Goal: Information Seeking & Learning: Learn about a topic

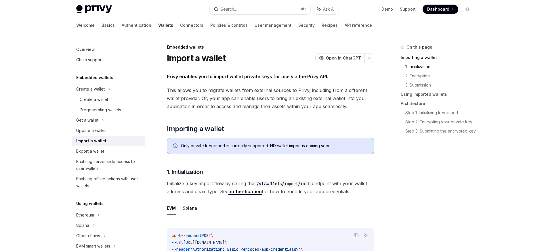
scroll to position [185, 0]
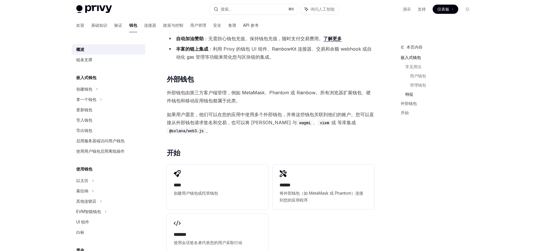
scroll to position [685, 0]
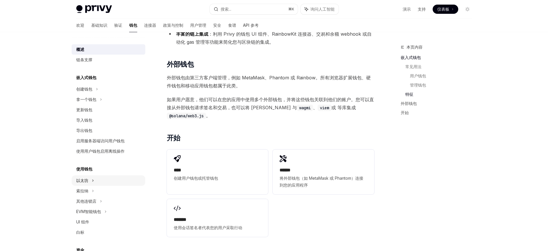
click at [96, 93] on icon at bounding box center [97, 89] width 2 height 7
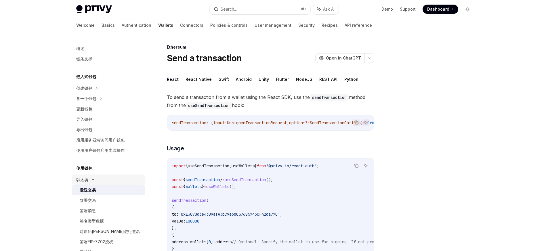
scroll to position [1, 0]
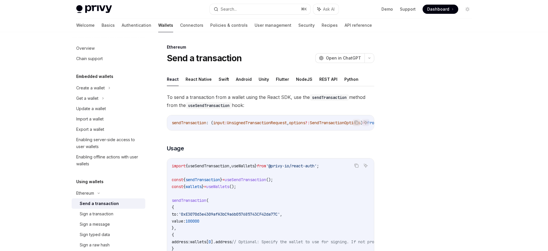
click at [423, 104] on div at bounding box center [432, 147] width 87 height 207
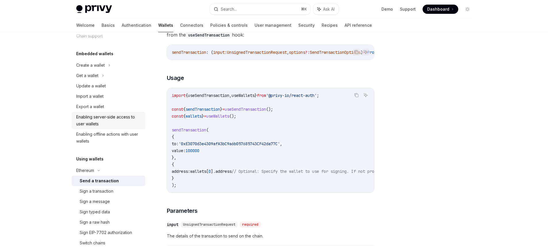
scroll to position [36, 0]
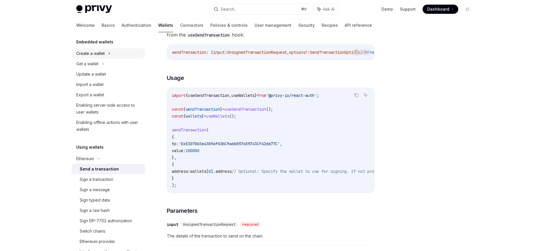
click at [109, 53] on icon at bounding box center [109, 54] width 1 height 2
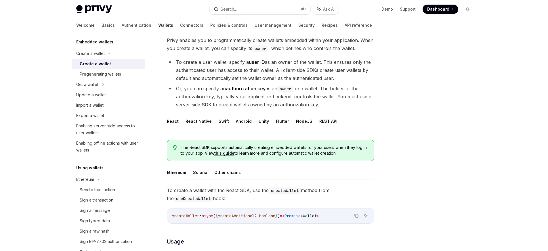
scroll to position [51, 0]
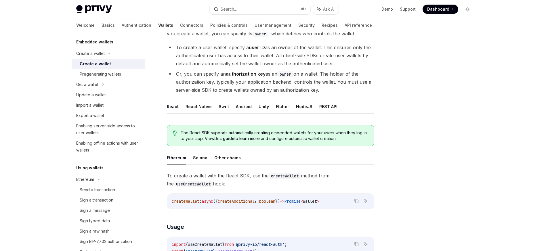
click at [299, 106] on button "NodeJS" at bounding box center [304, 107] width 16 height 14
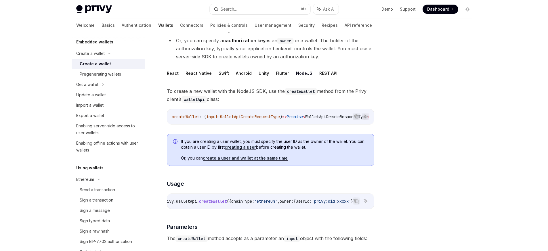
scroll to position [59, 0]
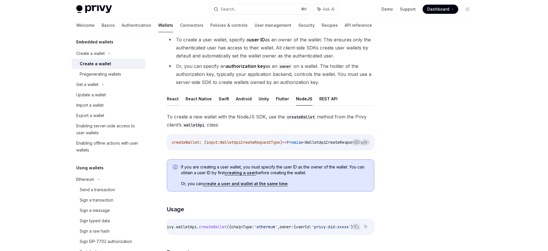
click at [174, 98] on button "React" at bounding box center [173, 99] width 12 height 14
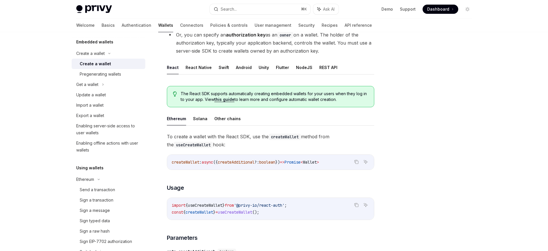
scroll to position [75, 0]
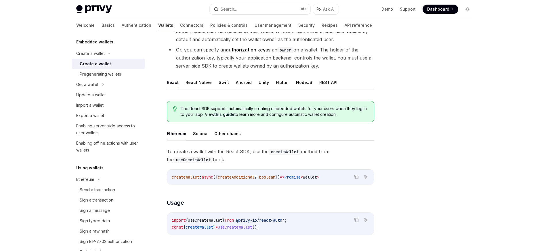
click at [239, 83] on button "Android" at bounding box center [244, 83] width 16 height 14
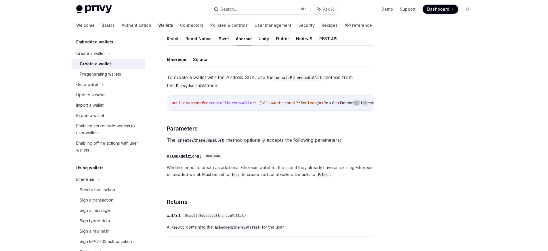
click at [259, 38] on button "Unity" at bounding box center [264, 39] width 10 height 14
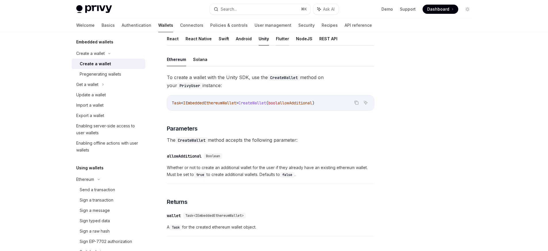
click at [279, 38] on button "Flutter" at bounding box center [282, 39] width 13 height 14
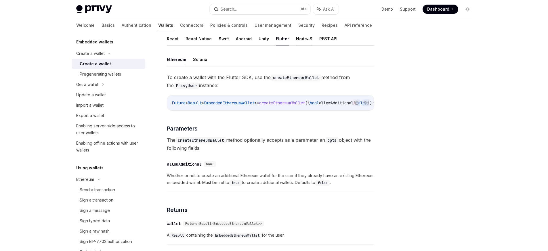
click at [296, 39] on button "NodeJS" at bounding box center [304, 39] width 16 height 14
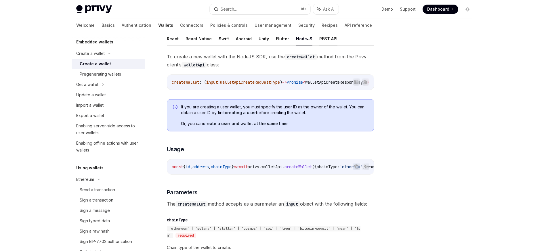
click at [324, 36] on button "REST API" at bounding box center [328, 39] width 18 height 14
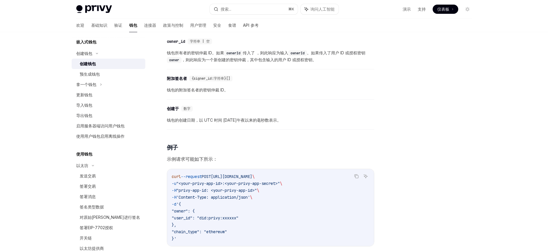
scroll to position [635, 0]
click at [365, 98] on div "​ 附加签名者 {signer_id:字符串}[] 钱包的附加签名者的密钥仲裁 ID。" at bounding box center [270, 85] width 207 height 27
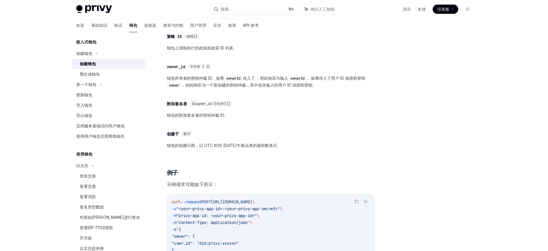
scroll to position [608, 0]
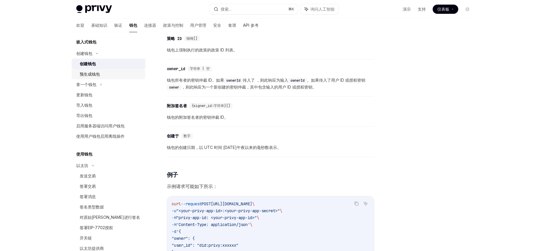
click at [118, 74] on div "预生成钱包" at bounding box center [111, 74] width 62 height 7
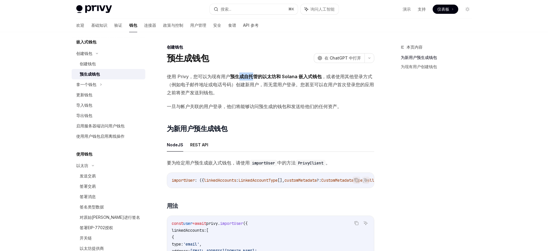
drag, startPoint x: 240, startPoint y: 76, endPoint x: 252, endPoint y: 77, distance: 12.7
click at [252, 77] on font "预生成自托管的以太坊和 Solana 嵌入式钱包" at bounding box center [276, 77] width 92 height 6
click at [277, 77] on font "预生成自托管的以太坊和 Solana 嵌入式钱包" at bounding box center [276, 77] width 92 height 6
drag, startPoint x: 339, startPoint y: 77, endPoint x: 350, endPoint y: 77, distance: 11.2
click at [350, 77] on font "，或者使用其他登录方式（例如电子邮件地址或电话号码）创建新用户，而无需用户登录。您甚至可以在用户首次登录您的应用之前将资产发送到钱包。" at bounding box center [270, 85] width 207 height 22
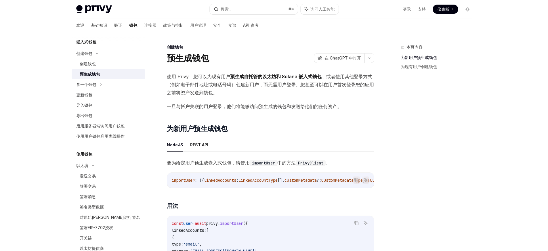
click at [225, 84] on font "，或者使用其他登录方式（例如电子邮件地址或电话号码）创建新用户，而无需用户登录。您甚至可以在用户首次登录您的应用之前将资产发送到钱包。" at bounding box center [270, 85] width 207 height 22
drag, startPoint x: 298, startPoint y: 85, endPoint x: 309, endPoint y: 86, distance: 10.7
click at [309, 86] on font "，或者使用其他登录方式（例如电子邮件地址或电话号码）创建新用户，而无需用户登录。您甚至可以在用户首次登录您的应用之前将资产发送到钱包。" at bounding box center [270, 85] width 207 height 22
drag, startPoint x: 333, startPoint y: 86, endPoint x: 349, endPoint y: 86, distance: 15.5
click at [348, 86] on font "，或者使用其他登录方式（例如电子邮件地址或电话号码）创建新用户，而无需用户登录。您甚至可以在用户首次登录您的应用之前将资产发送到钱包。" at bounding box center [270, 85] width 207 height 22
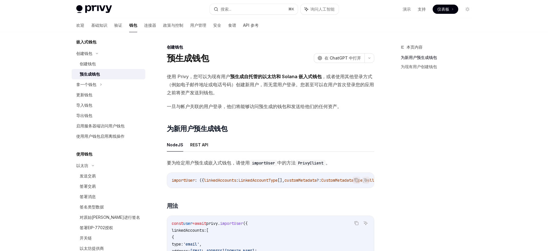
click at [201, 104] on font "一旦与帐户关联的用户登录，他们将能够访问预生成的钱包和发送给他们的任何资产。" at bounding box center [254, 107] width 175 height 6
click at [256, 107] on font "一旦与帐户关联的用户登录，他们将能够访问预生成的钱包和发送给他们的任何资产。" at bounding box center [254, 107] width 175 height 6
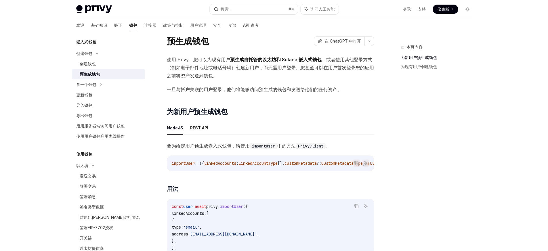
scroll to position [16, 0]
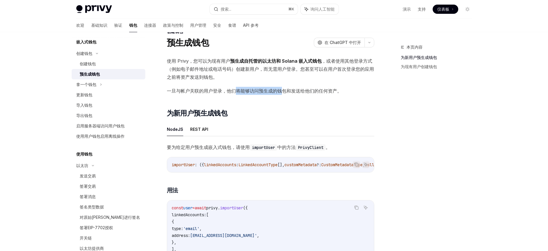
drag, startPoint x: 245, startPoint y: 91, endPoint x: 296, endPoint y: 92, distance: 50.7
click at [280, 92] on font "一旦与帐户关联的用户登录，他们将能够访问预生成的钱包和发送给他们的任何资产。" at bounding box center [254, 91] width 175 height 6
click at [300, 92] on font "一旦与帐户关联的用户登录，他们将能够访问预生成的钱包和发送给他们的任何资产。" at bounding box center [254, 91] width 175 height 6
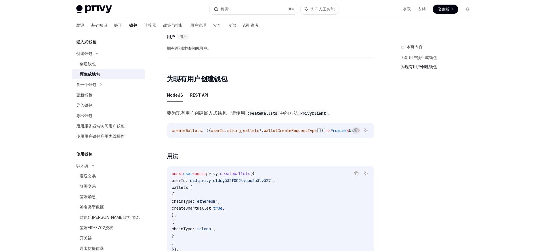
scroll to position [563, 0]
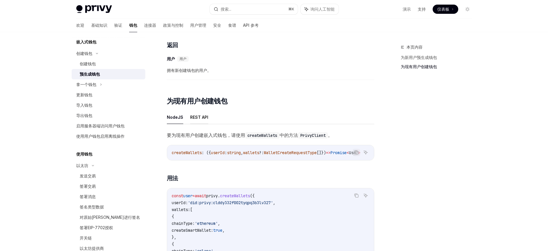
click at [194, 120] on font "REST API" at bounding box center [199, 117] width 18 height 5
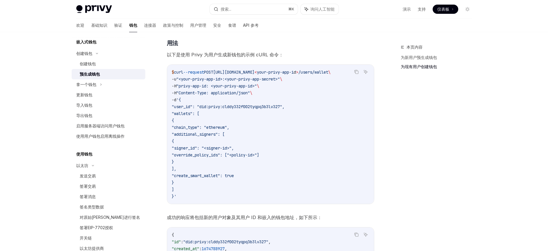
scroll to position [686, 0]
click at [101, 83] on icon at bounding box center [101, 84] width 2 height 7
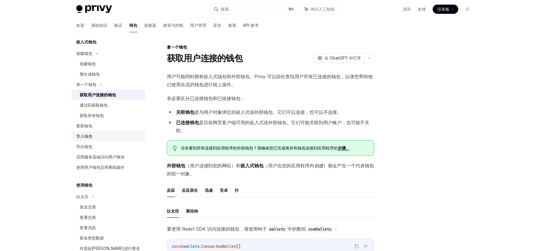
click at [94, 135] on div "导入钱包" at bounding box center [109, 136] width 66 height 7
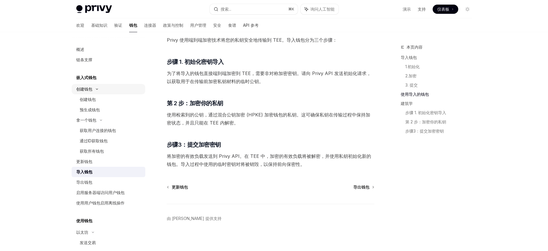
click at [92, 89] on font "创建钱包" at bounding box center [84, 89] width 16 height 5
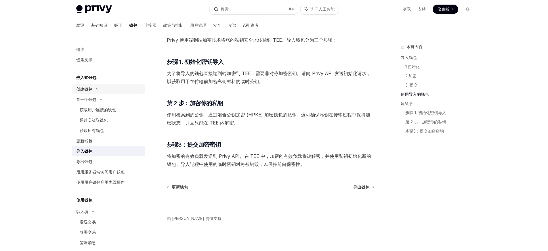
click at [97, 88] on icon at bounding box center [97, 89] width 2 height 7
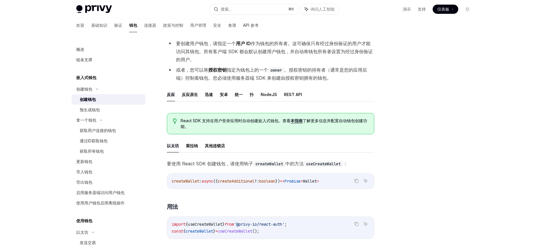
scroll to position [57, 0]
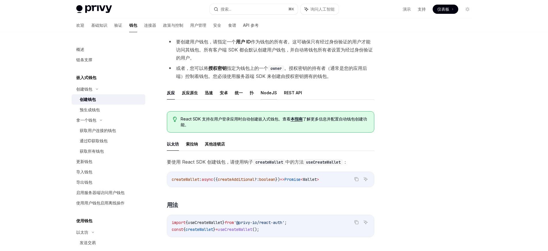
click at [266, 94] on font "NodeJS" at bounding box center [269, 92] width 16 height 5
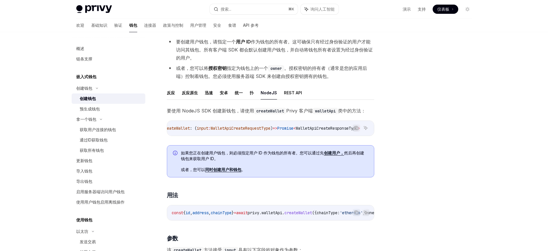
scroll to position [1, 0]
click at [115, 131] on font "获取用户连接的钱包" at bounding box center [98, 129] width 36 height 5
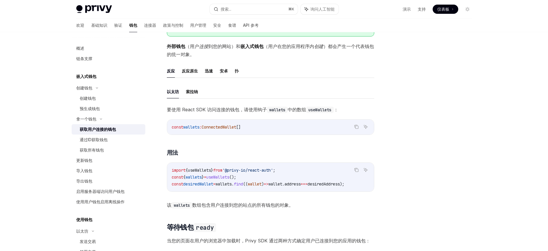
scroll to position [121, 0]
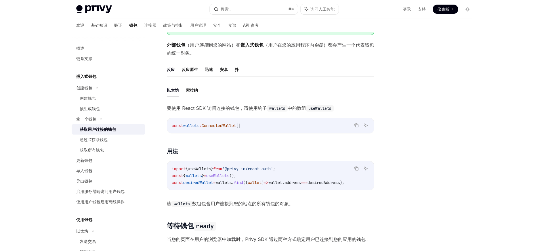
click at [239, 69] on ul "反应 反应原生 迅速 [PERSON_NAME] 扑" at bounding box center [270, 70] width 207 height 14
click at [238, 69] on font "扑" at bounding box center [237, 69] width 4 height 5
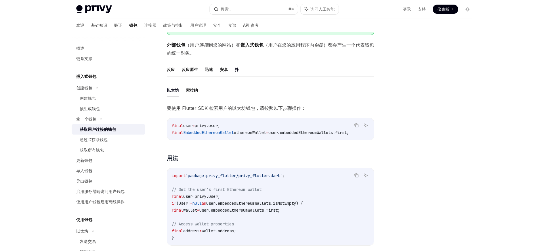
click at [191, 70] on font "反应原生" at bounding box center [190, 69] width 16 height 5
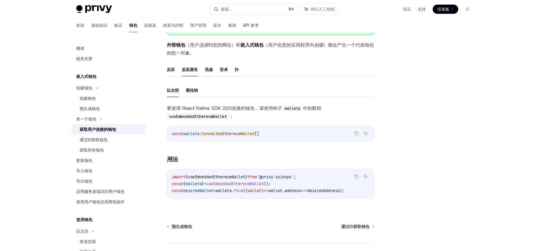
click at [208, 70] on font "迅速" at bounding box center [209, 69] width 8 height 5
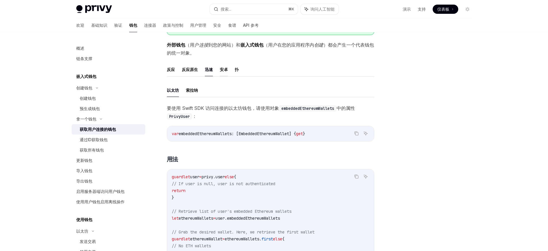
click at [224, 71] on font "安卓" at bounding box center [224, 69] width 8 height 5
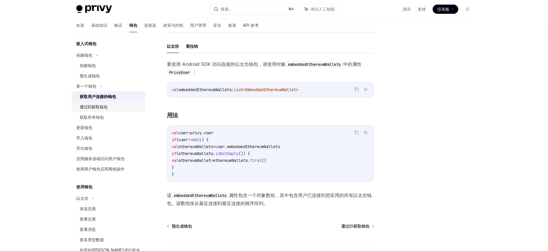
scroll to position [35, 0]
click at [116, 127] on div "更新钱包" at bounding box center [109, 126] width 66 height 7
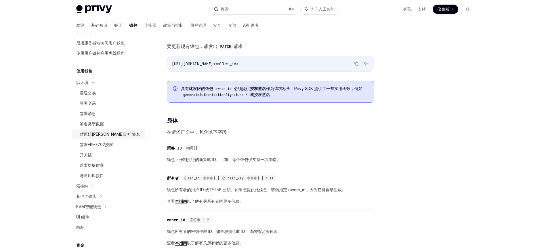
scroll to position [157, 0]
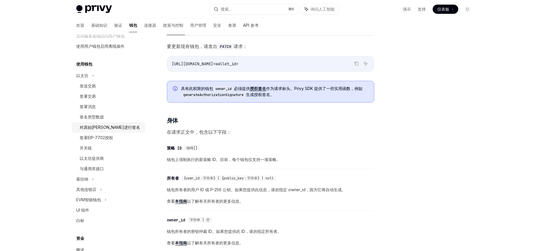
click at [108, 126] on font "对原始[PERSON_NAME]进行签名" at bounding box center [110, 127] width 60 height 5
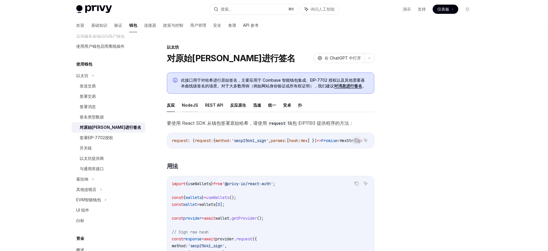
click at [192, 105] on font "NodeJS" at bounding box center [190, 105] width 16 height 5
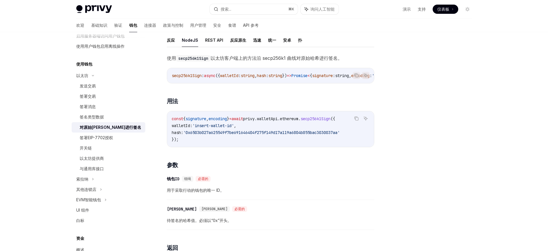
scroll to position [63, 0]
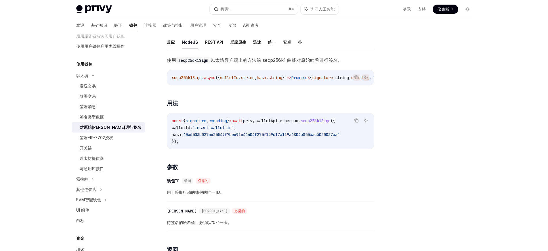
click at [292, 159] on div "使用 secp256k1Sign 以太坊客户端上的方法沿 secp256k1 曲线对原始哈希进行签名。 复制 询问人工智能 secp256k1Sign : a…" at bounding box center [270, 187] width 207 height 262
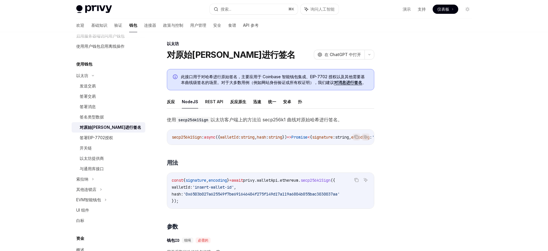
scroll to position [4, 0]
click at [100, 85] on div "发送交易" at bounding box center [111, 86] width 62 height 7
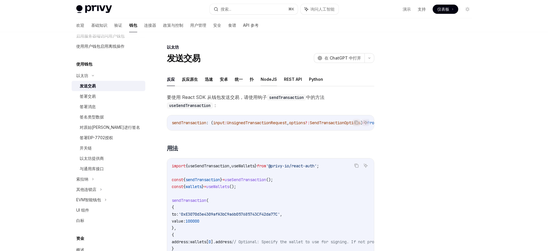
click at [267, 81] on font "NodeJS" at bounding box center [269, 79] width 16 height 5
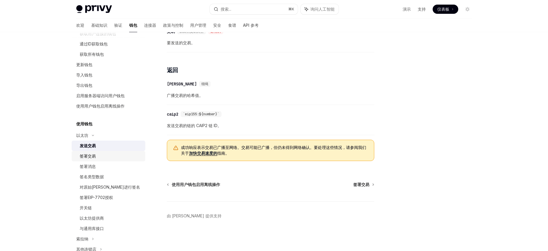
scroll to position [82, 0]
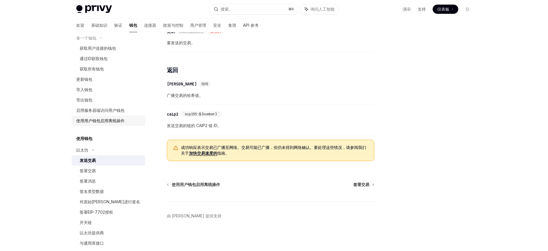
click at [115, 120] on font "使用用户钱包启用离线操作" at bounding box center [100, 120] width 48 height 5
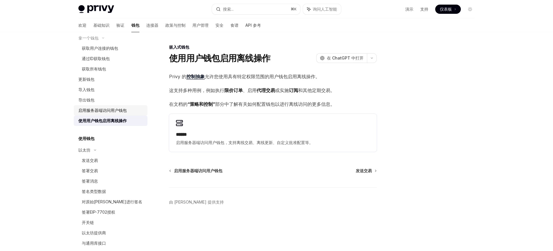
click at [116, 112] on font "启用服务器端访问用户钱包" at bounding box center [102, 110] width 48 height 5
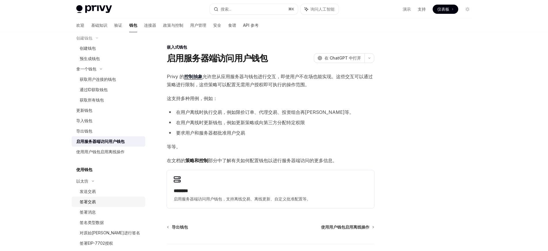
scroll to position [51, 0]
click at [102, 191] on div "发送交易" at bounding box center [111, 191] width 62 height 7
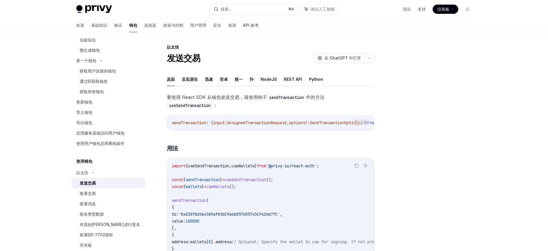
scroll to position [61, 0]
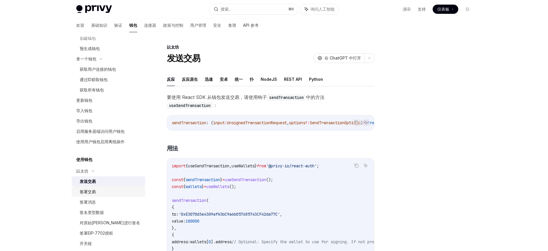
click at [109, 190] on div "签署交易" at bounding box center [111, 191] width 62 height 7
click at [266, 81] on font "NodeJS" at bounding box center [269, 79] width 16 height 5
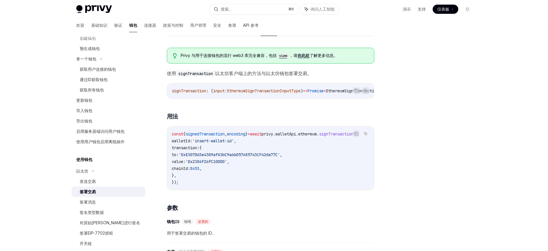
scroll to position [0, 19]
click at [423, 125] on div at bounding box center [432, 147] width 87 height 207
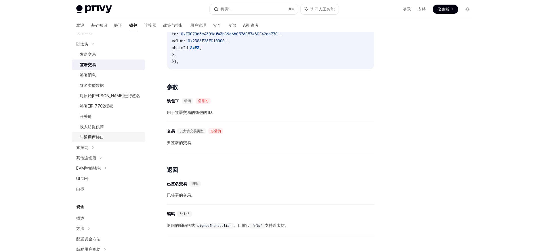
scroll to position [238, 0]
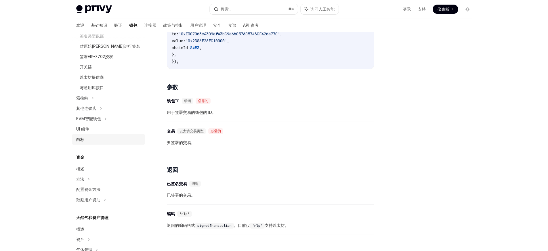
click at [98, 141] on div "白标" at bounding box center [109, 139] width 66 height 7
type textarea "*"
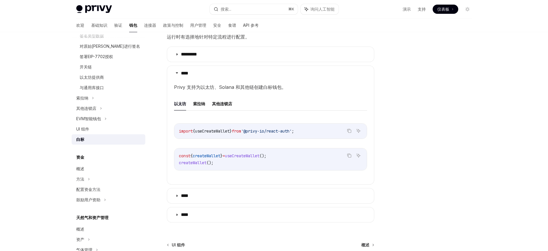
scroll to position [136, 0]
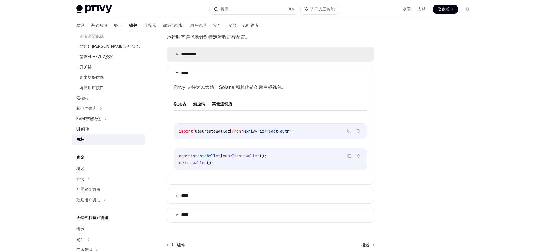
click at [197, 52] on font "*********" at bounding box center [189, 54] width 16 height 4
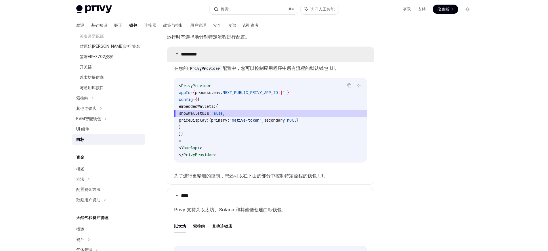
click at [197, 53] on font "*********" at bounding box center [189, 54] width 16 height 4
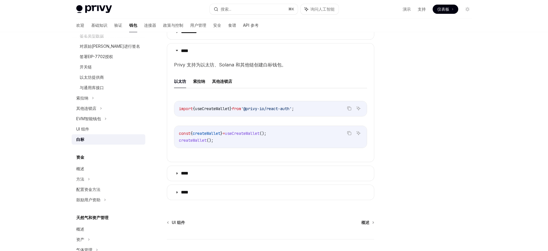
scroll to position [201, 0]
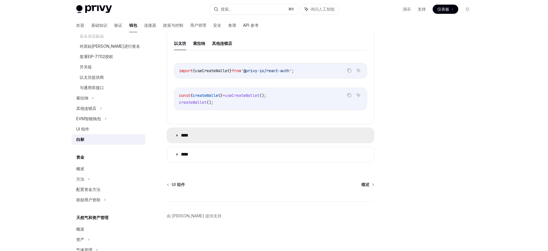
click at [225, 141] on summary "****" at bounding box center [270, 135] width 207 height 15
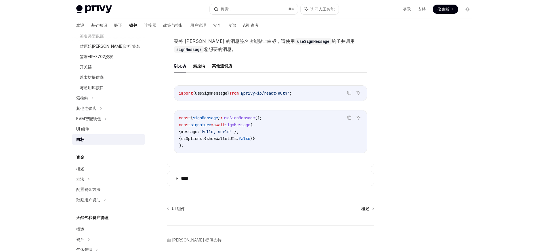
scroll to position [338, 0]
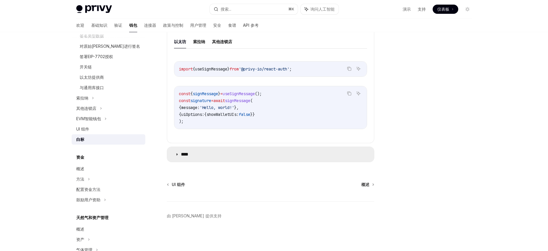
click at [233, 158] on summary "****" at bounding box center [270, 154] width 207 height 15
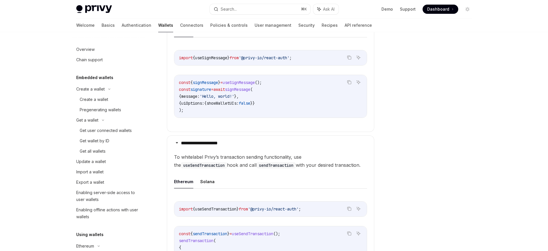
drag, startPoint x: 430, startPoint y: 53, endPoint x: 424, endPoint y: 52, distance: 6.2
click at [429, 53] on div at bounding box center [432, 147] width 87 height 207
click at [252, 8] on button "Search... ⌘ K" at bounding box center [260, 9] width 101 height 10
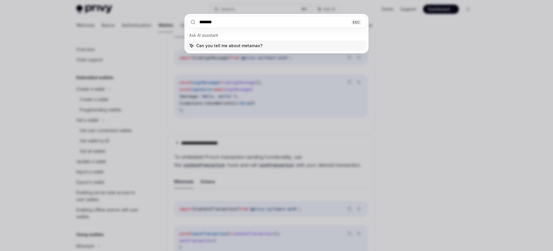
type input "********"
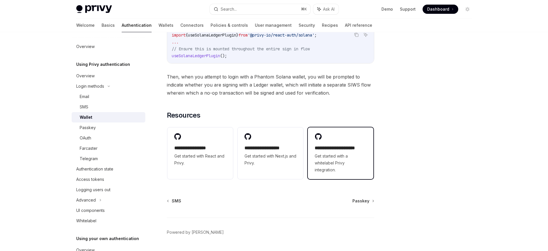
scroll to position [558, 0]
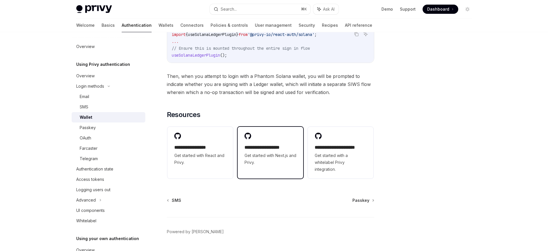
click at [264, 151] on h2 "**********" at bounding box center [271, 147] width 52 height 7
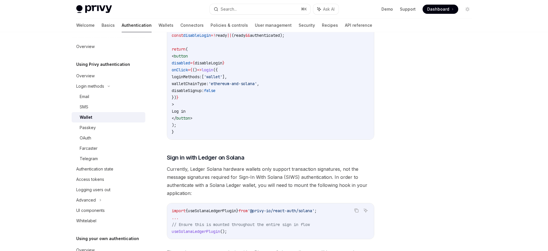
scroll to position [392, 0]
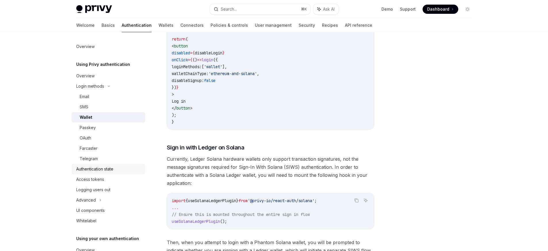
click at [111, 169] on div "Authentication state" at bounding box center [94, 169] width 37 height 7
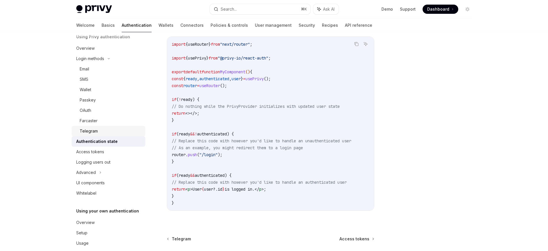
scroll to position [28, 0]
click at [104, 153] on div "Access tokens" at bounding box center [109, 151] width 66 height 7
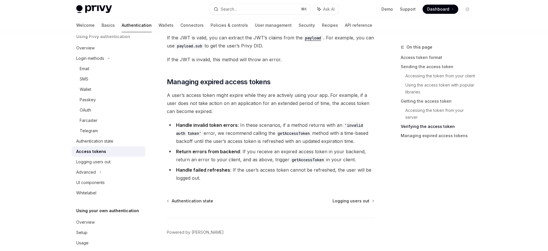
scroll to position [1480, 0]
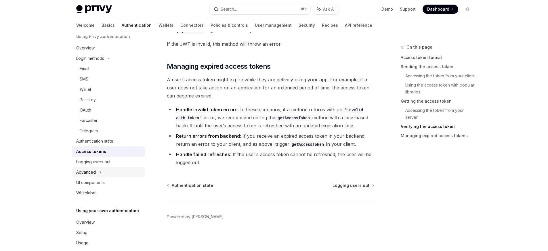
click at [102, 172] on div "Advanced" at bounding box center [109, 172] width 74 height 10
click at [116, 184] on div "MFA" at bounding box center [109, 183] width 74 height 10
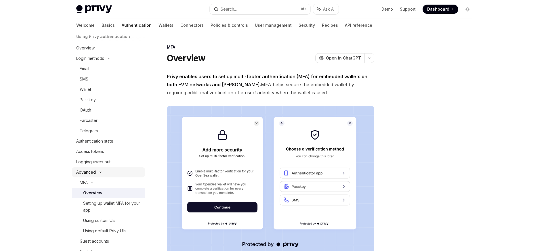
click at [115, 168] on div "Advanced" at bounding box center [109, 172] width 74 height 10
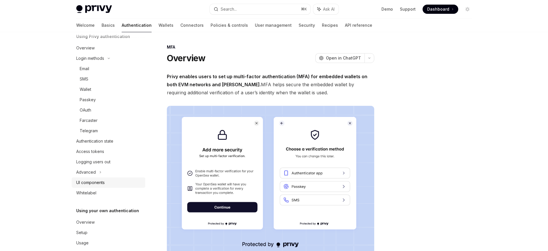
click at [105, 183] on div "UI components" at bounding box center [109, 182] width 66 height 7
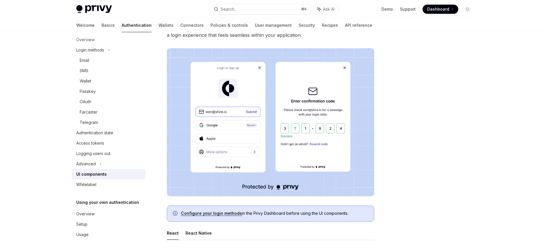
scroll to position [37, 0]
click at [100, 212] on div "Overview" at bounding box center [109, 213] width 66 height 7
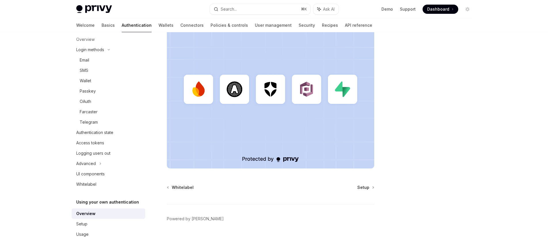
scroll to position [159, 0]
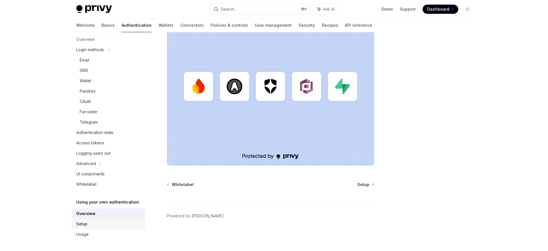
click at [103, 224] on div "Setup" at bounding box center [109, 224] width 66 height 7
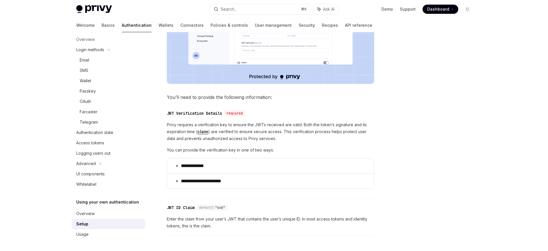
scroll to position [287, 0]
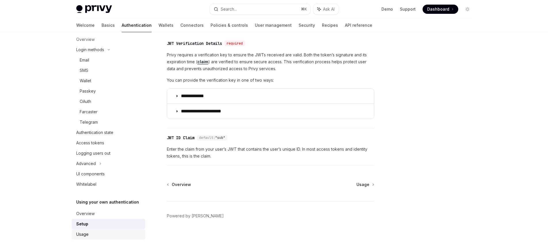
click at [91, 234] on div "Usage" at bounding box center [109, 234] width 66 height 7
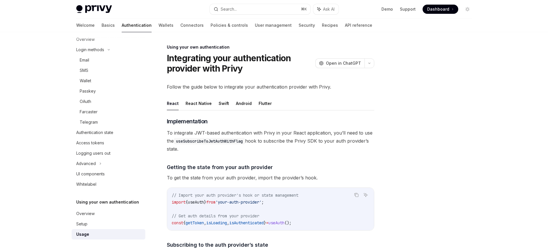
type textarea "*"
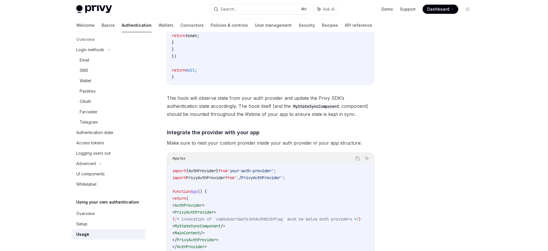
scroll to position [339, 0]
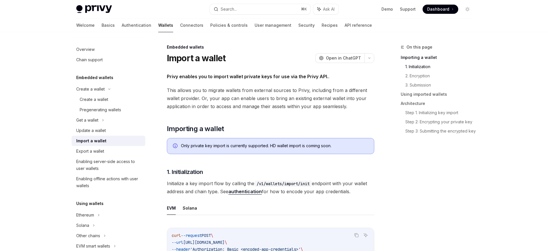
scroll to position [185, 0]
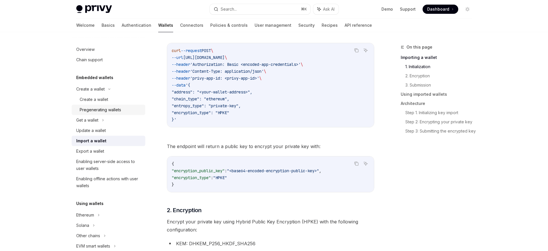
click at [115, 110] on div "Pregenerating wallets" at bounding box center [100, 109] width 41 height 7
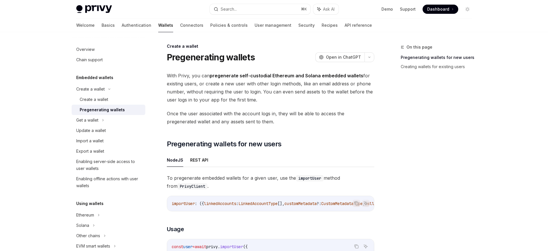
scroll to position [1, 0]
click at [104, 101] on div "Create a wallet" at bounding box center [94, 99] width 28 height 7
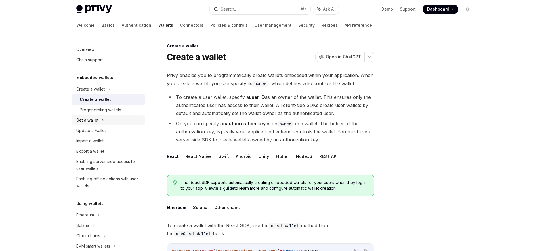
click at [97, 119] on div "Get a wallet" at bounding box center [87, 120] width 22 height 7
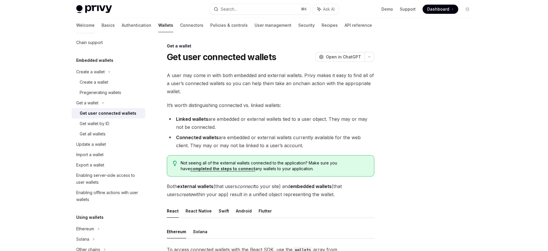
scroll to position [17, 0]
click at [107, 60] on h5 "Embedded wallets" at bounding box center [94, 60] width 37 height 7
click at [97, 70] on div "Create a wallet" at bounding box center [90, 71] width 28 height 7
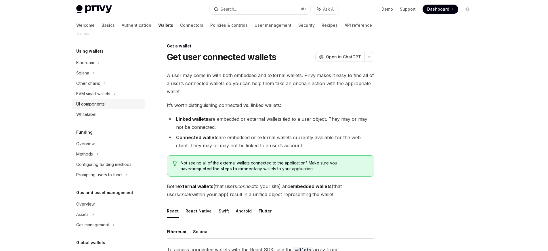
scroll to position [162, 0]
click at [101, 83] on div "Other chains" at bounding box center [109, 84] width 74 height 10
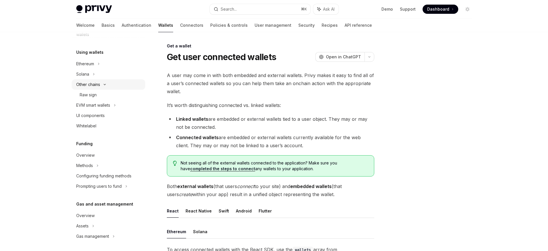
click at [101, 85] on icon at bounding box center [104, 84] width 7 height 2
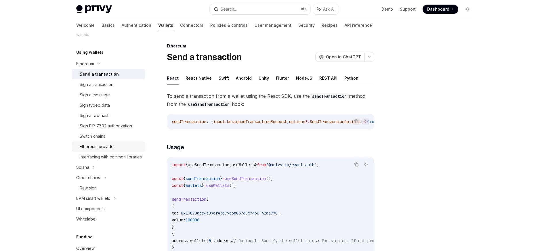
click at [104, 147] on div "Ethereum provider" at bounding box center [97, 146] width 35 height 7
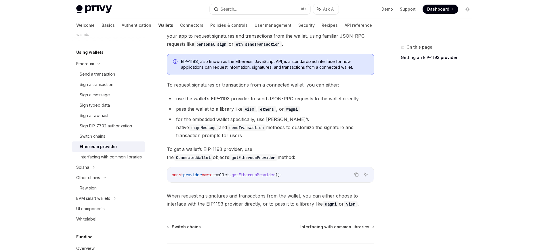
scroll to position [97, 0]
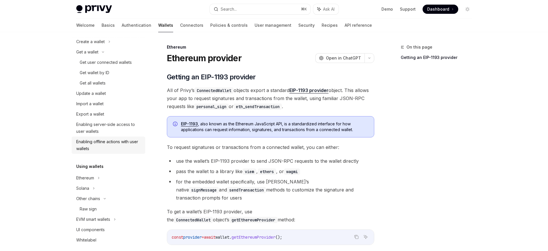
scroll to position [0, 0]
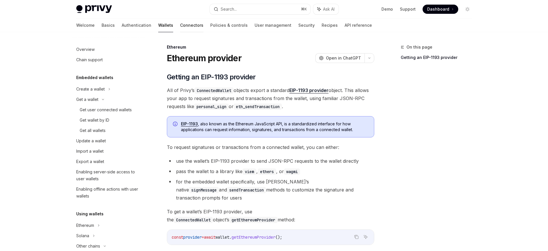
click at [180, 28] on link "Connectors" at bounding box center [191, 25] width 23 height 14
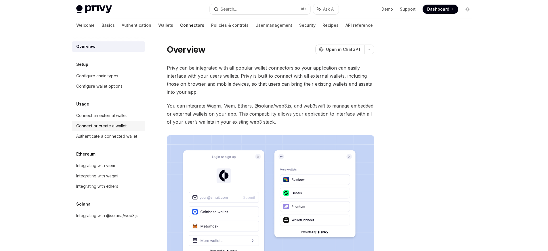
click at [117, 126] on div "Connect or create a wallet" at bounding box center [101, 126] width 50 height 7
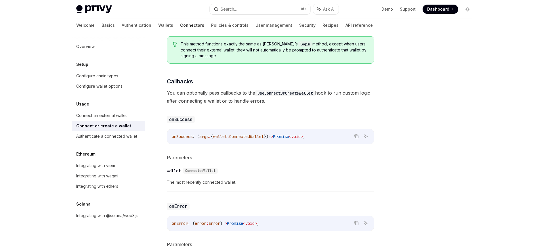
scroll to position [224, 0]
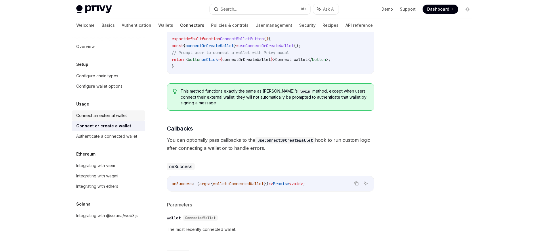
click at [126, 114] on div "Connect an external wallet" at bounding box center [101, 115] width 51 height 7
type textarea "*"
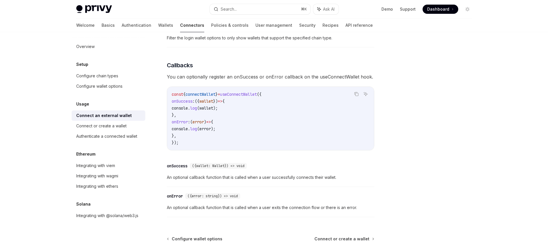
scroll to position [328, 0]
